Goal: Download file/media

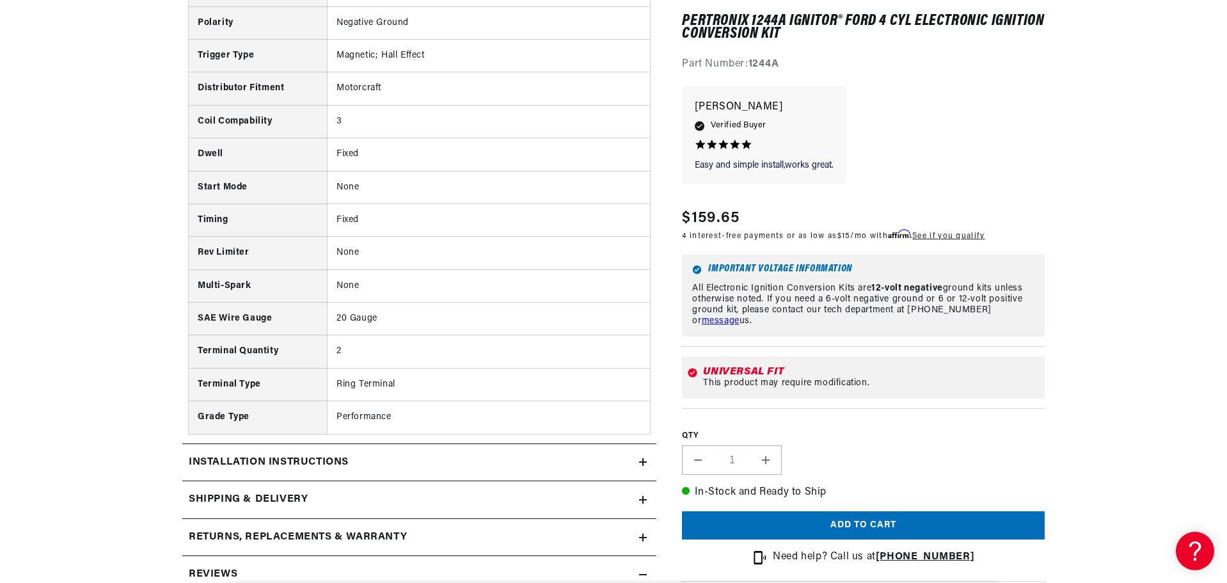
scroll to position [1280, 0]
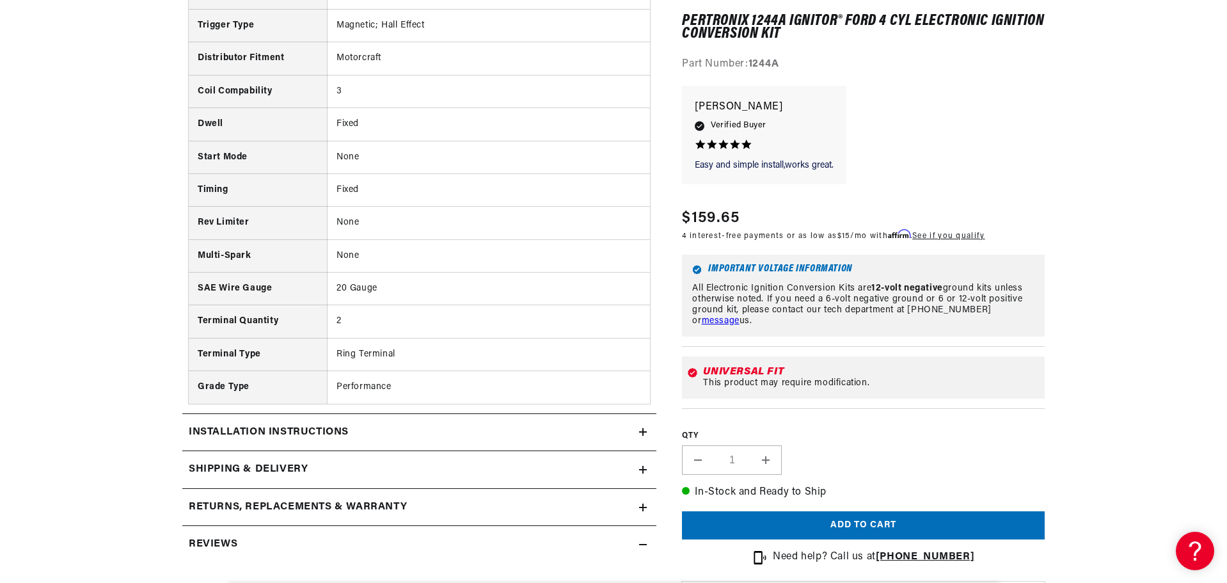
click at [417, 441] on summary "Installation instructions" at bounding box center [419, 432] width 474 height 37
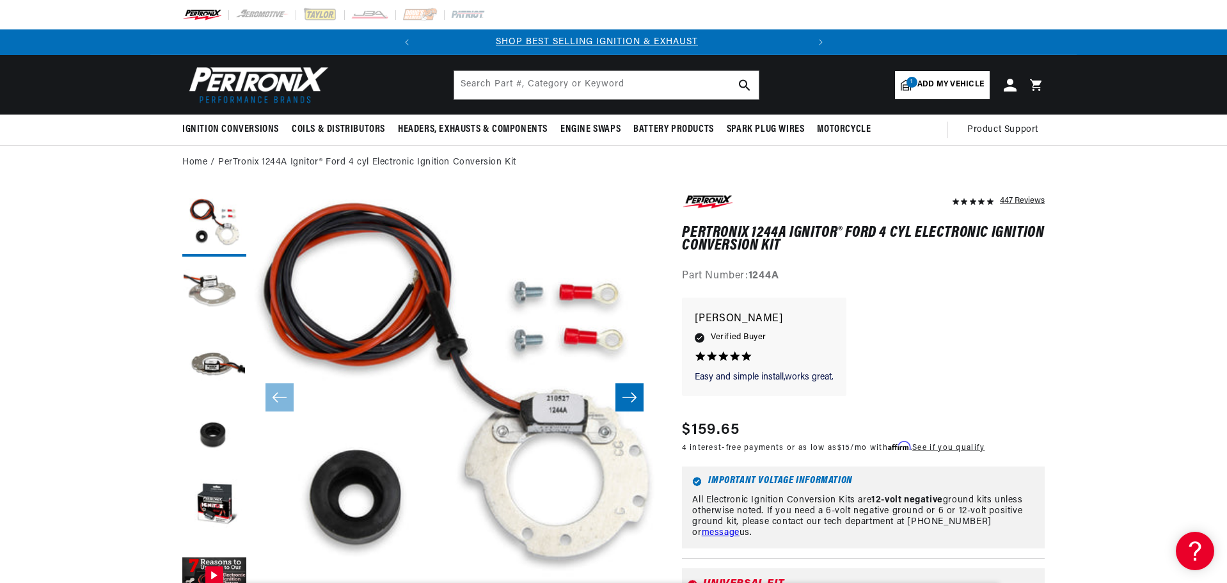
scroll to position [0, 0]
click at [560, 85] on input "text" at bounding box center [606, 85] width 305 height 28
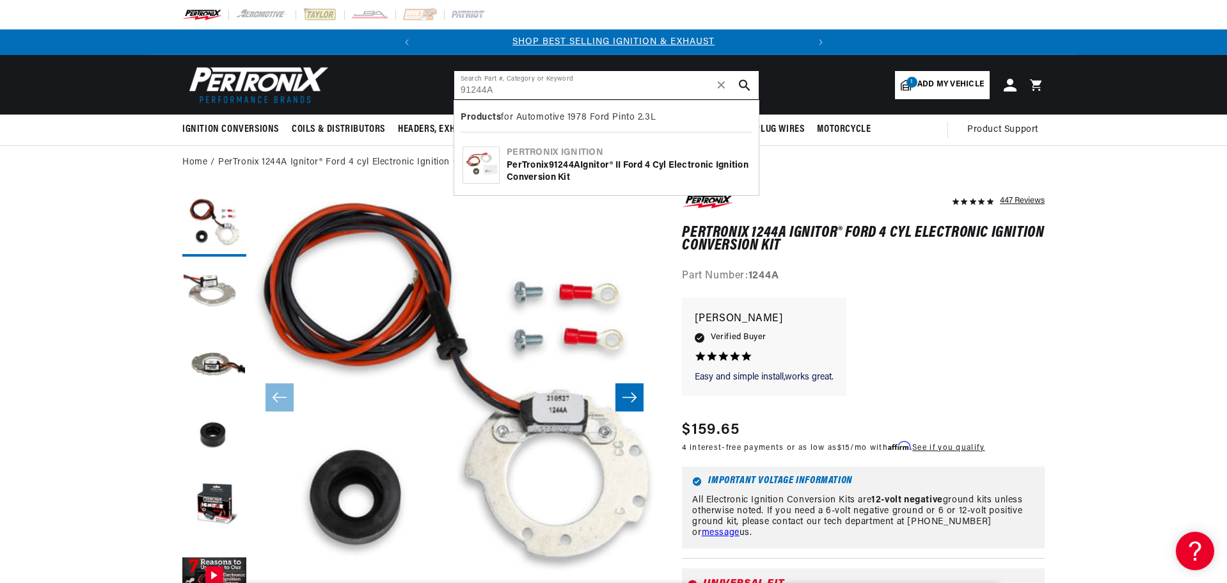
type input "91244A"
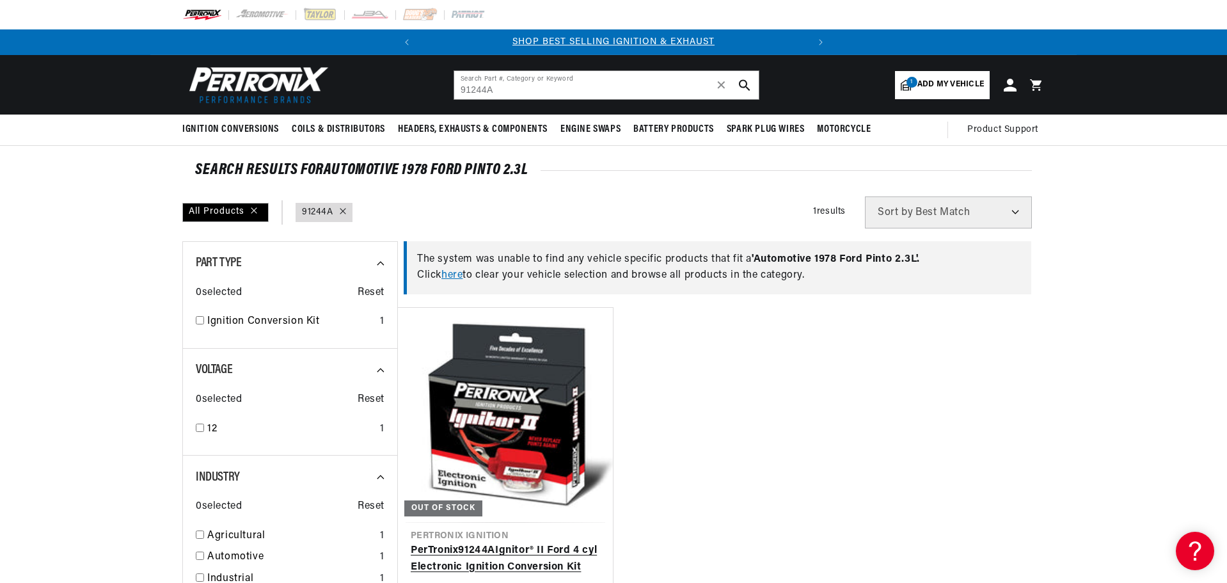
click at [539, 543] on link "PerTronix 91244A Ignitor® II Ford 4 cyl Electronic Ignition Conversion Kit" at bounding box center [505, 559] width 189 height 33
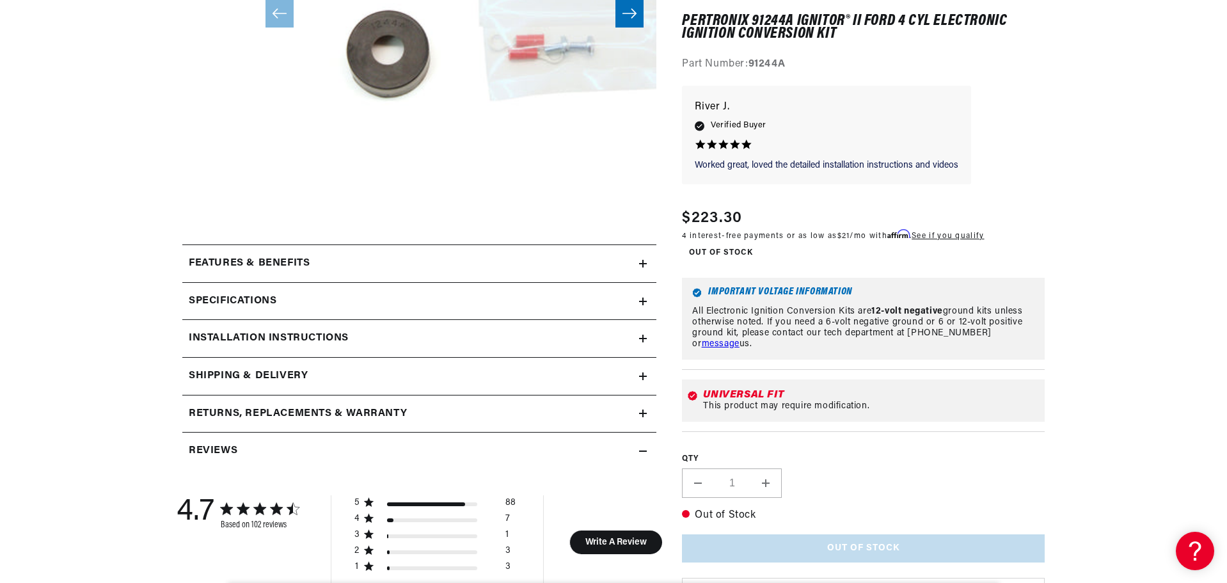
scroll to position [0, 388]
click at [537, 300] on div "Specifications" at bounding box center [410, 301] width 457 height 17
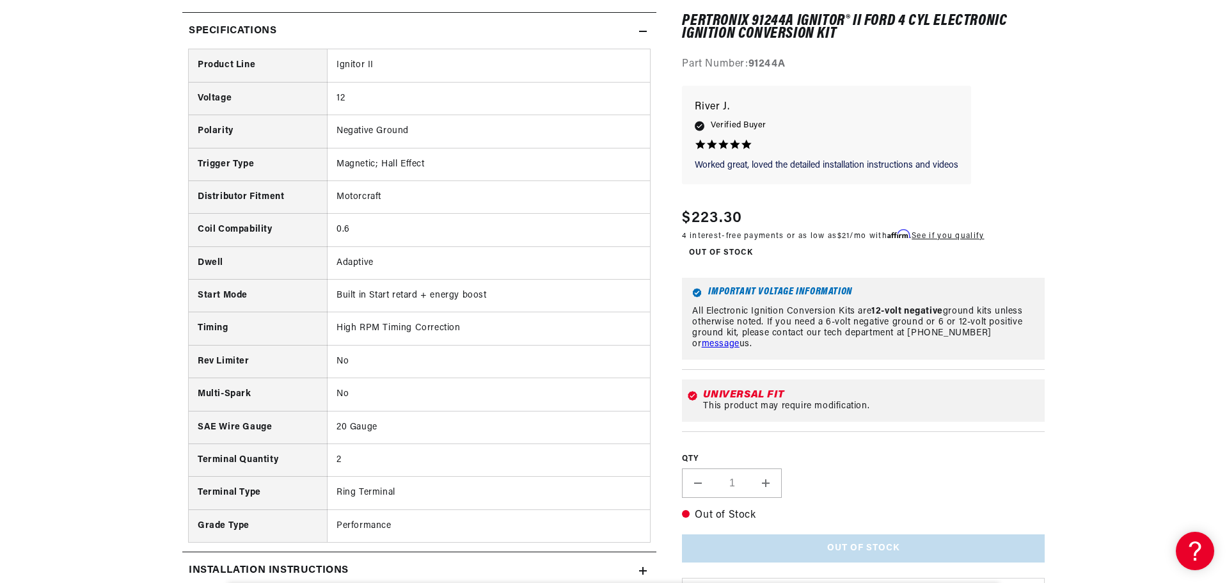
scroll to position [768, 0]
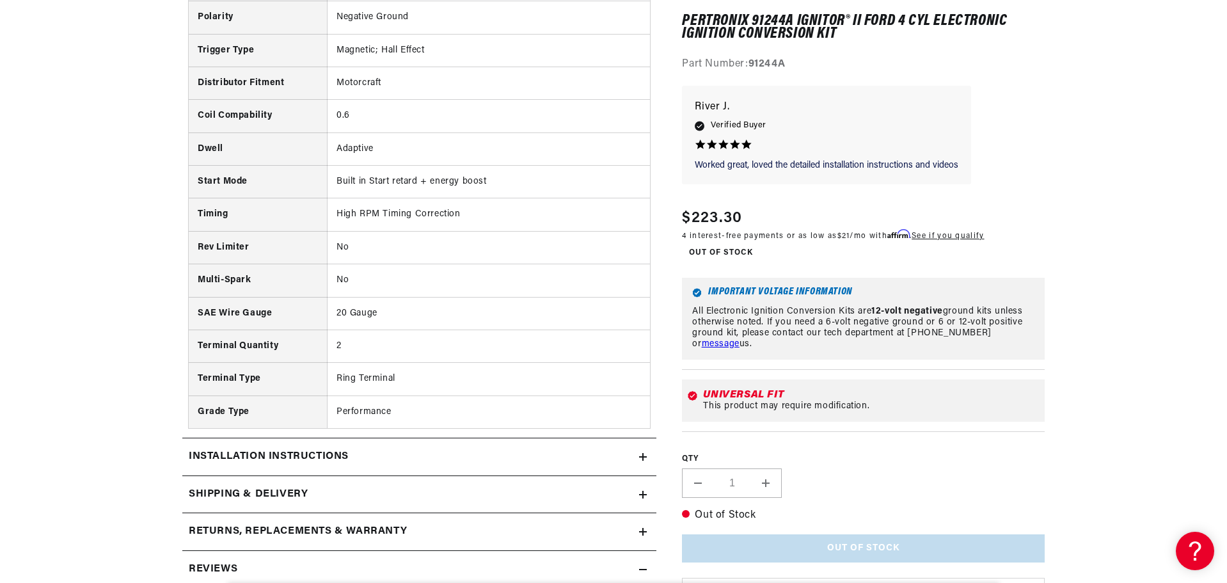
click at [543, 460] on div "Installation instructions" at bounding box center [410, 457] width 457 height 17
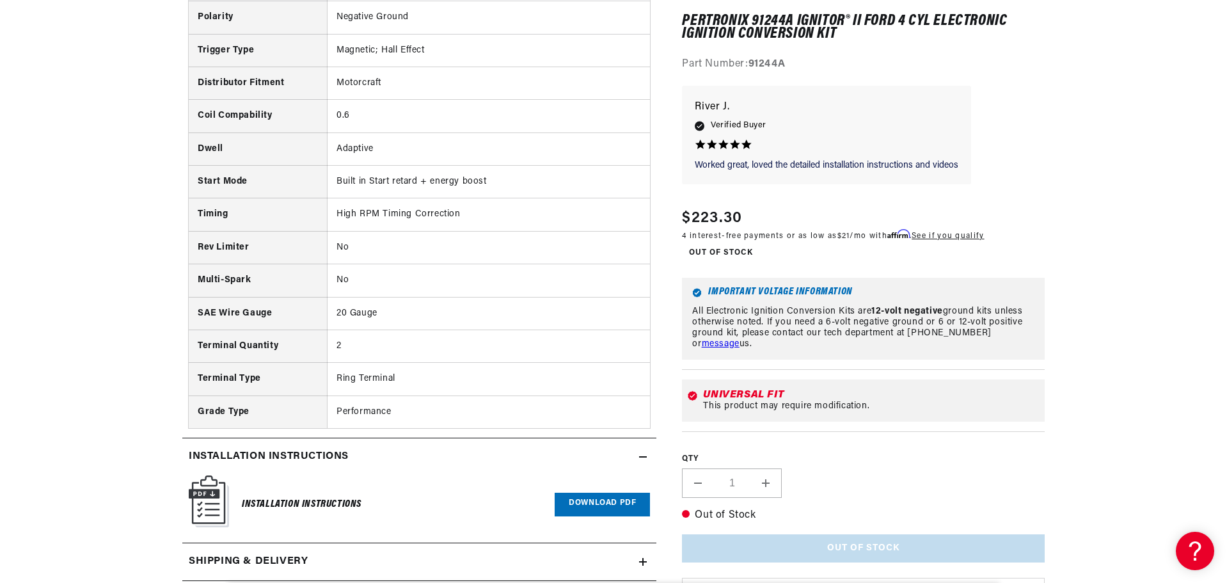
click at [609, 508] on link "Download PDF" at bounding box center [602, 505] width 95 height 24
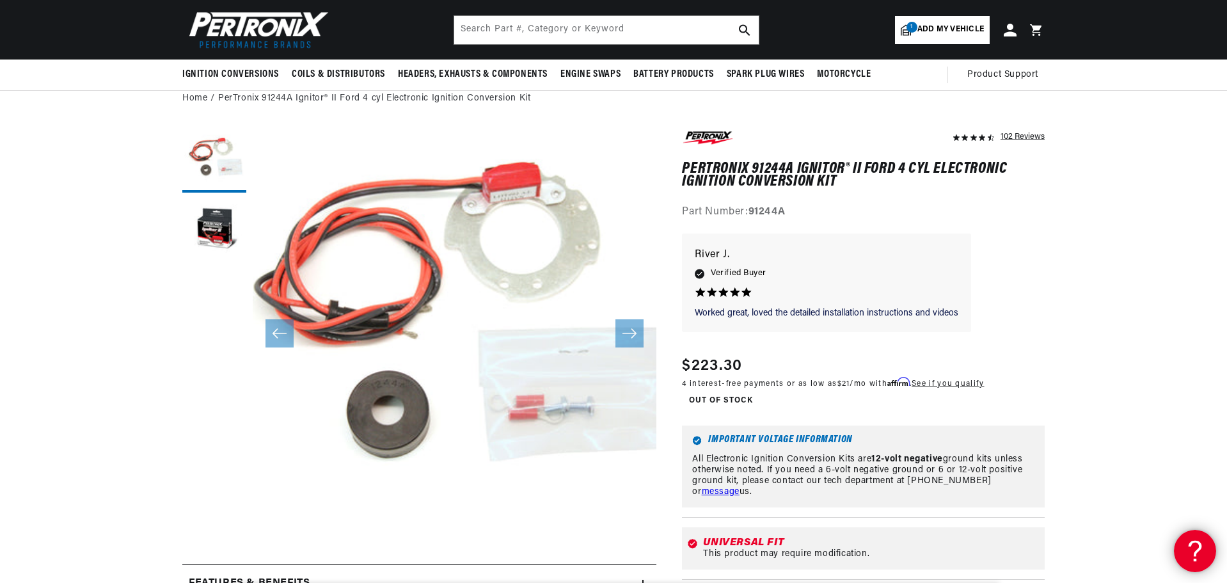
scroll to position [0, 0]
